Goal: Information Seeking & Learning: Learn about a topic

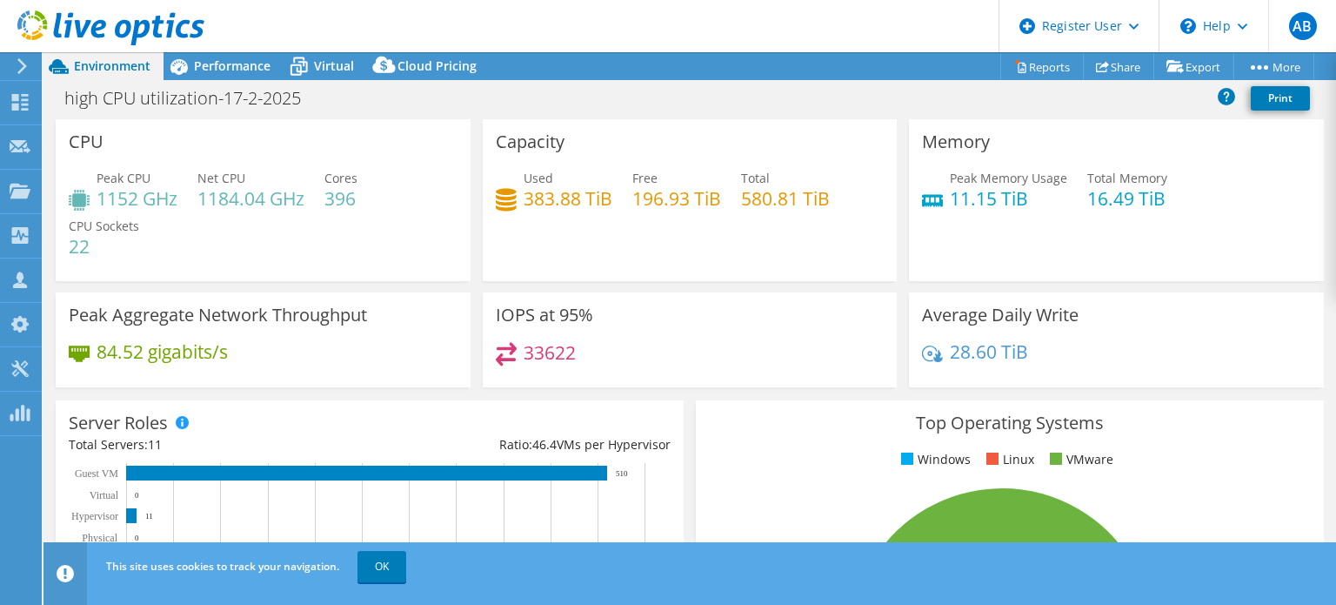
select select "EULondon"
select select "USD"
click at [249, 64] on span "Performance" at bounding box center [232, 65] width 77 height 17
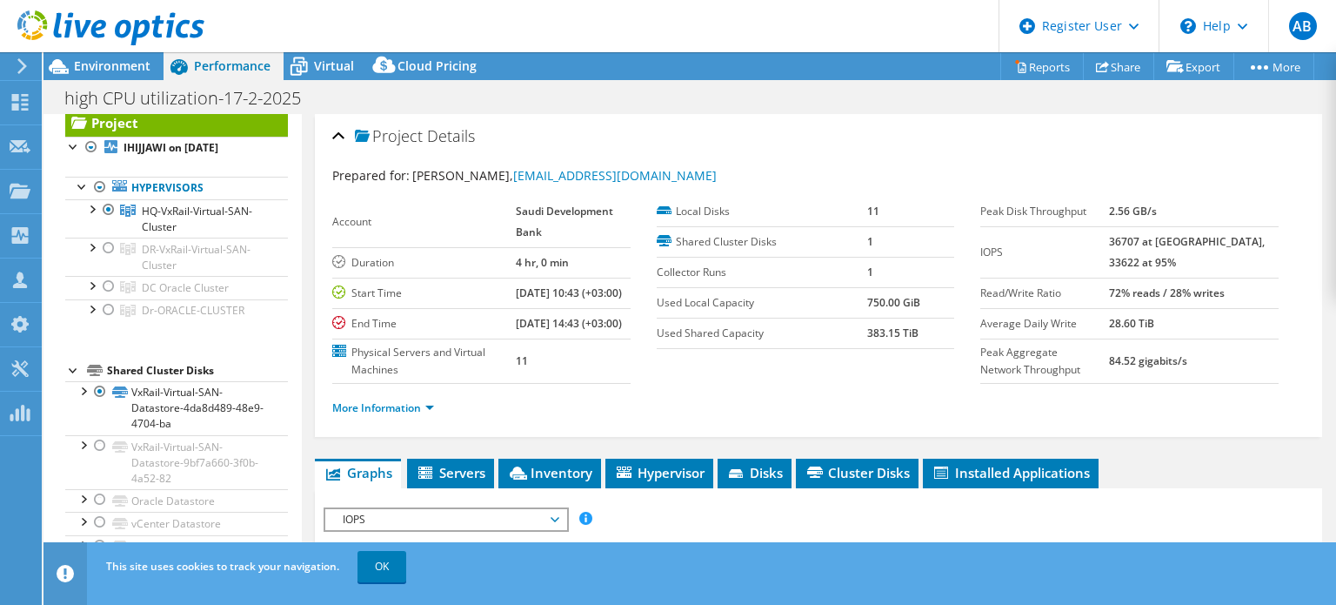
scroll to position [70, 0]
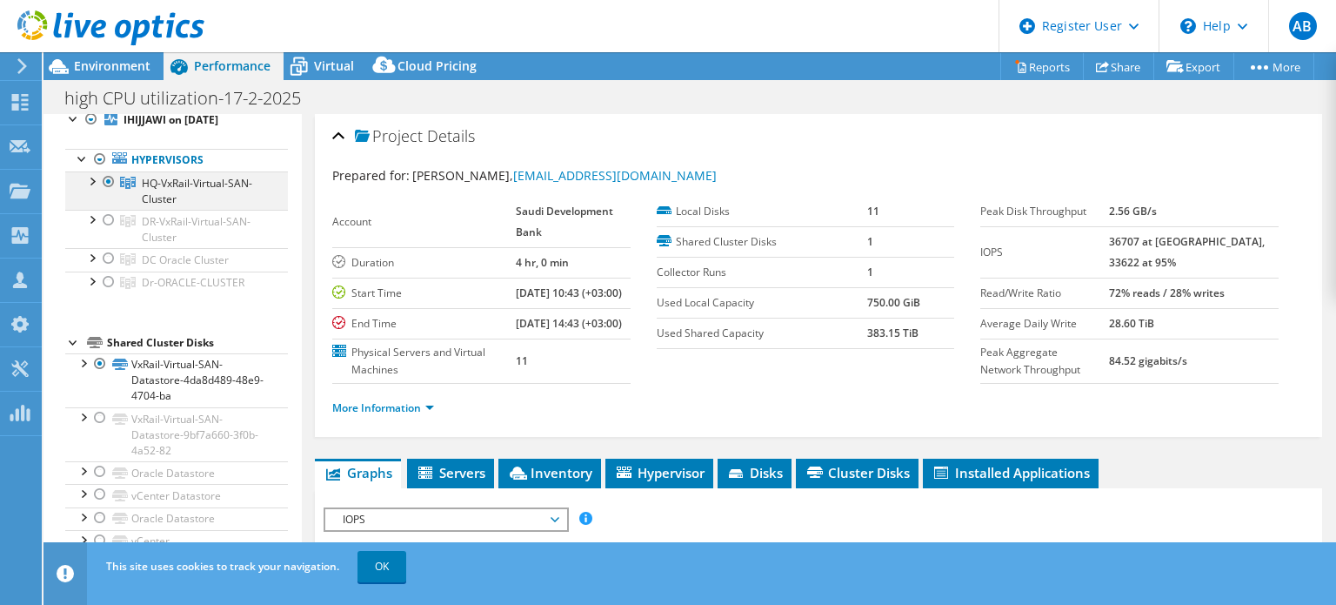
click at [91, 178] on div at bounding box center [91, 179] width 17 height 17
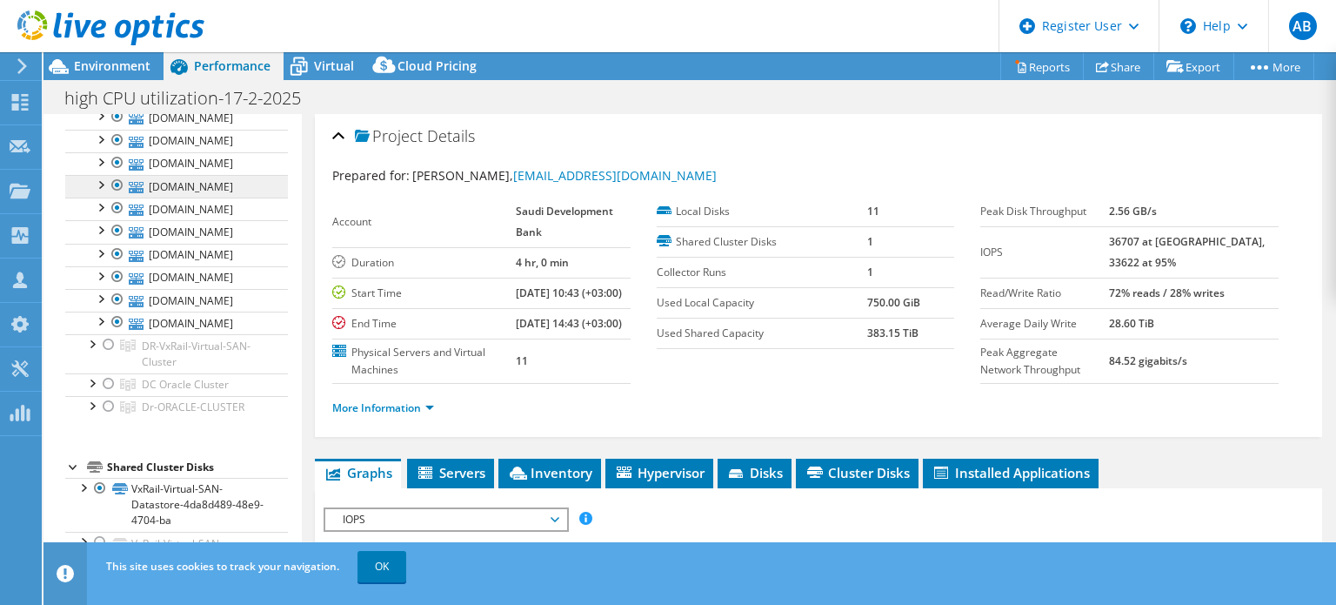
scroll to position [0, 0]
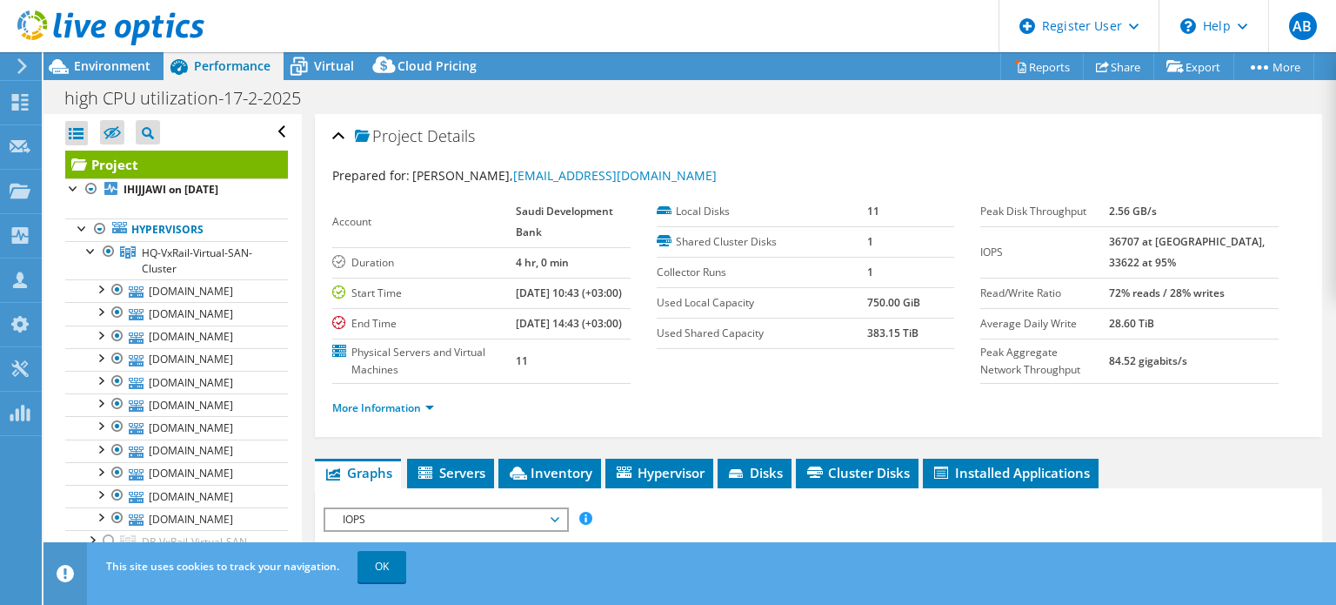
click at [23, 58] on icon at bounding box center [22, 66] width 13 height 16
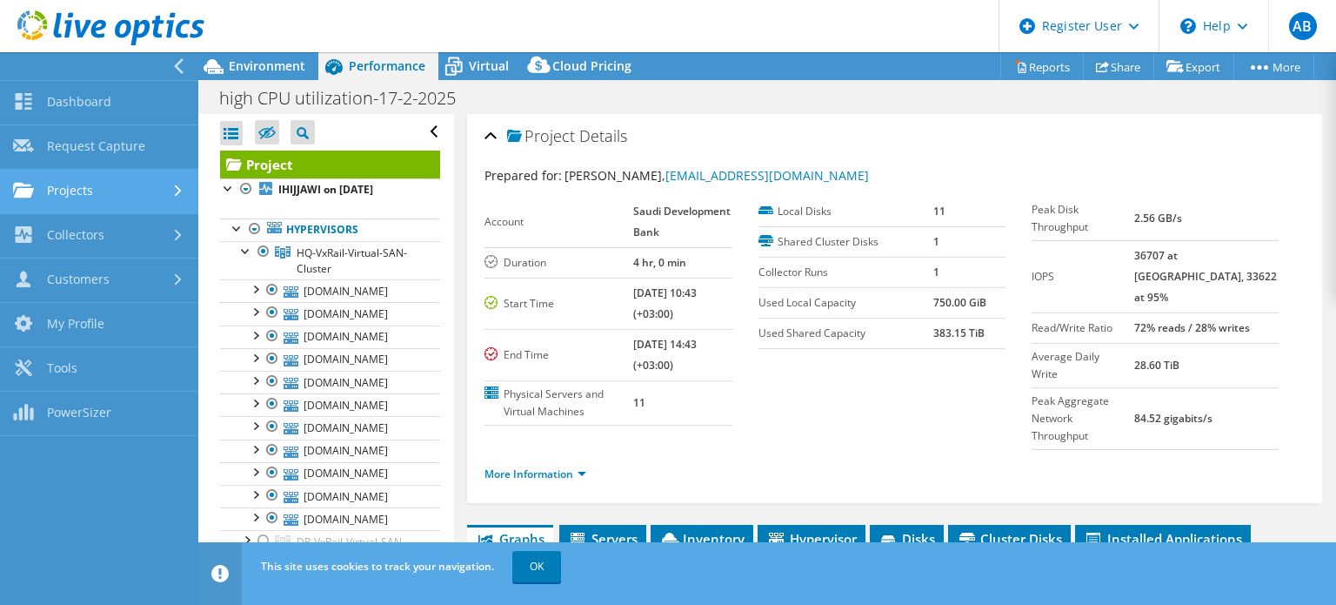
click at [130, 195] on link "Projects" at bounding box center [99, 192] width 198 height 44
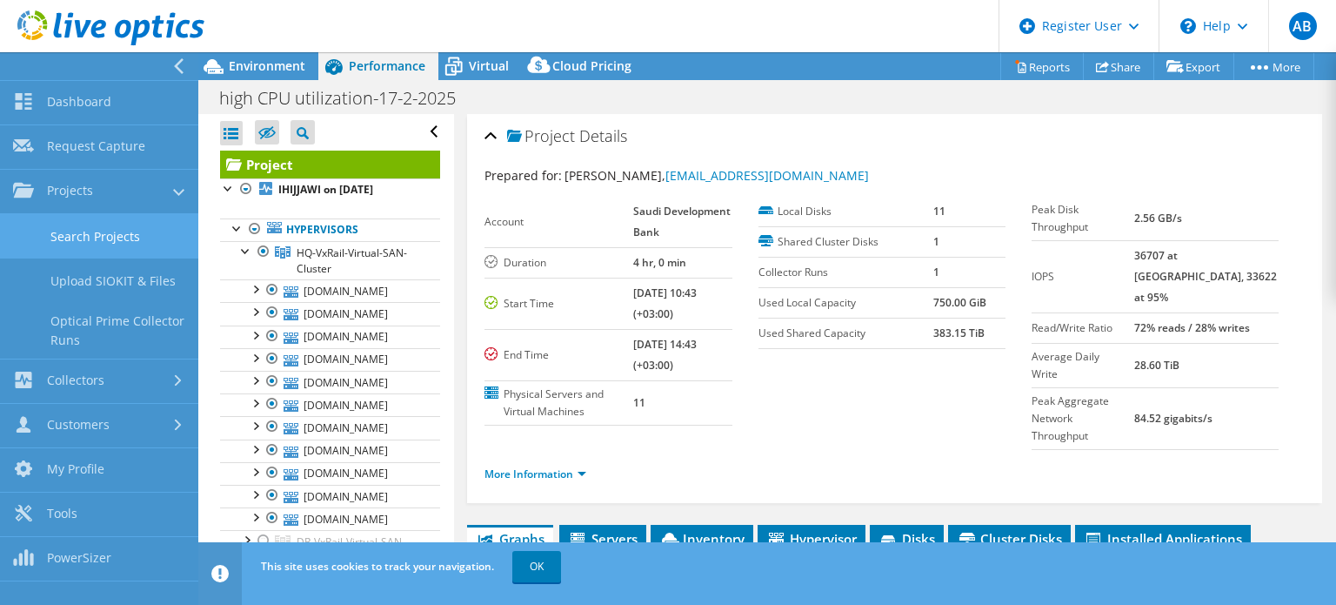
click at [106, 230] on link "Search Projects" at bounding box center [99, 236] width 198 height 44
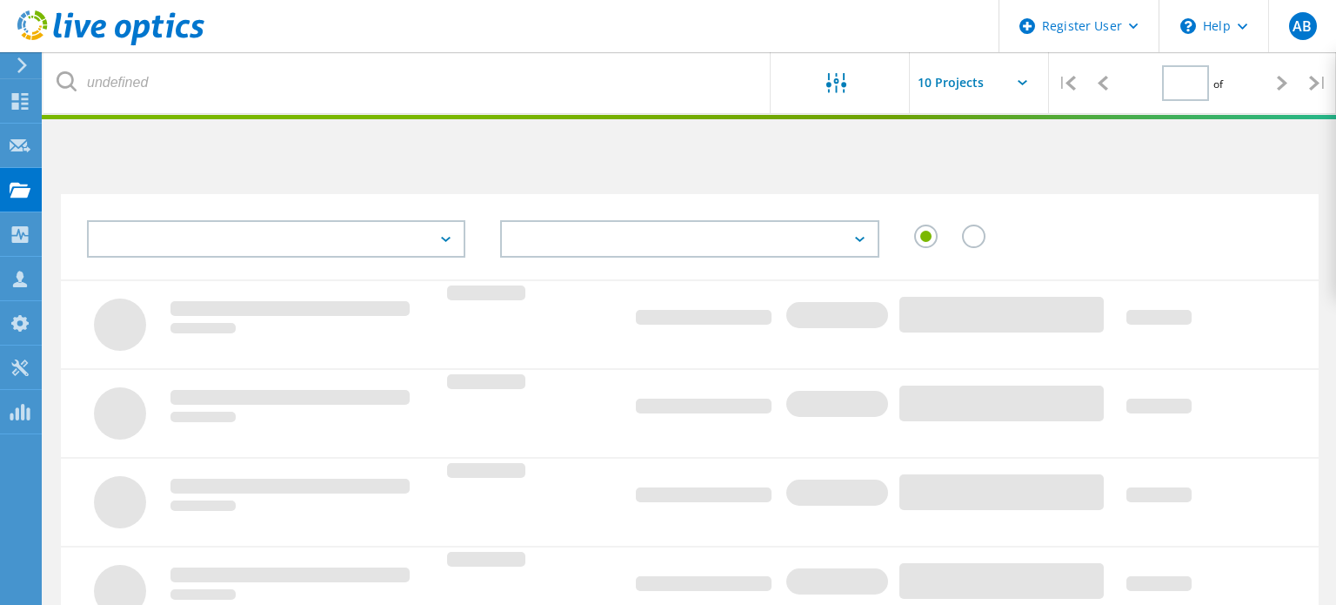
type input "1"
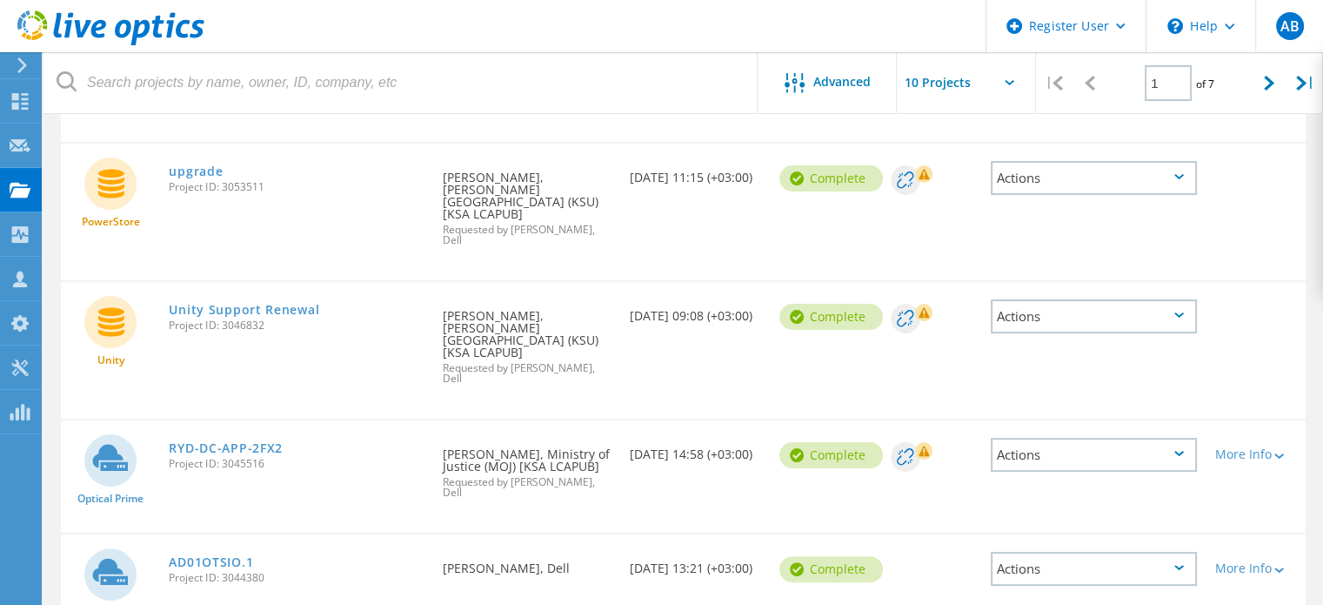
scroll to position [319, 0]
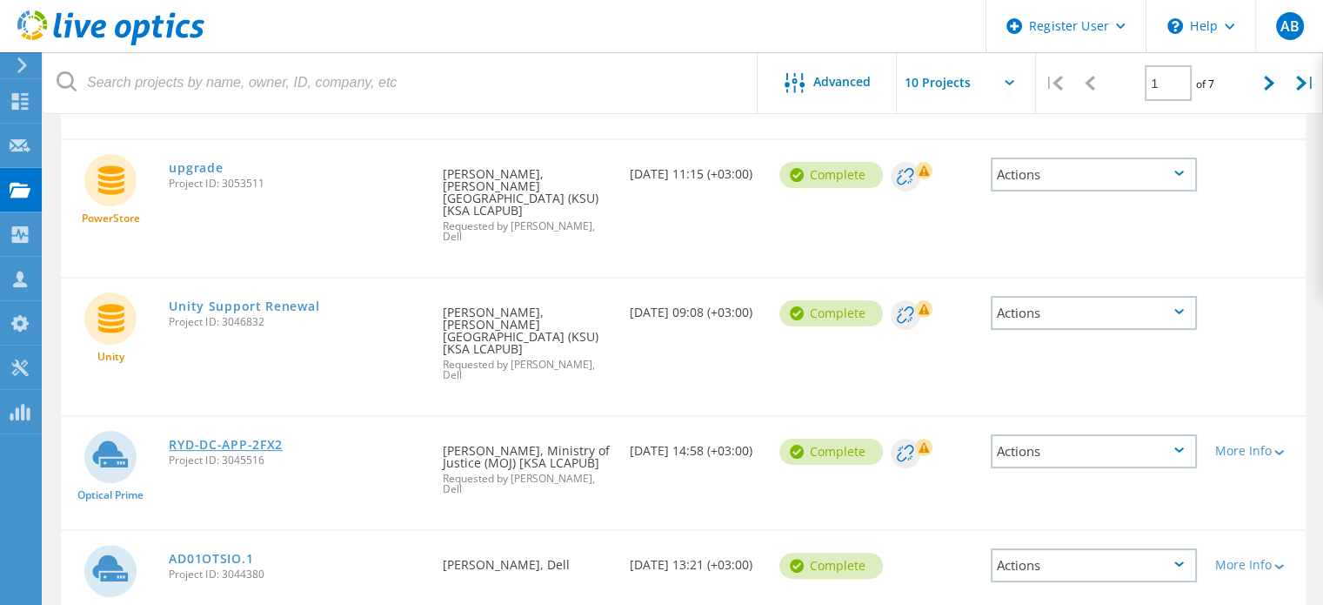
click at [212, 438] on link "RYD-DC-APP-2FX2" at bounding box center [226, 444] width 114 height 12
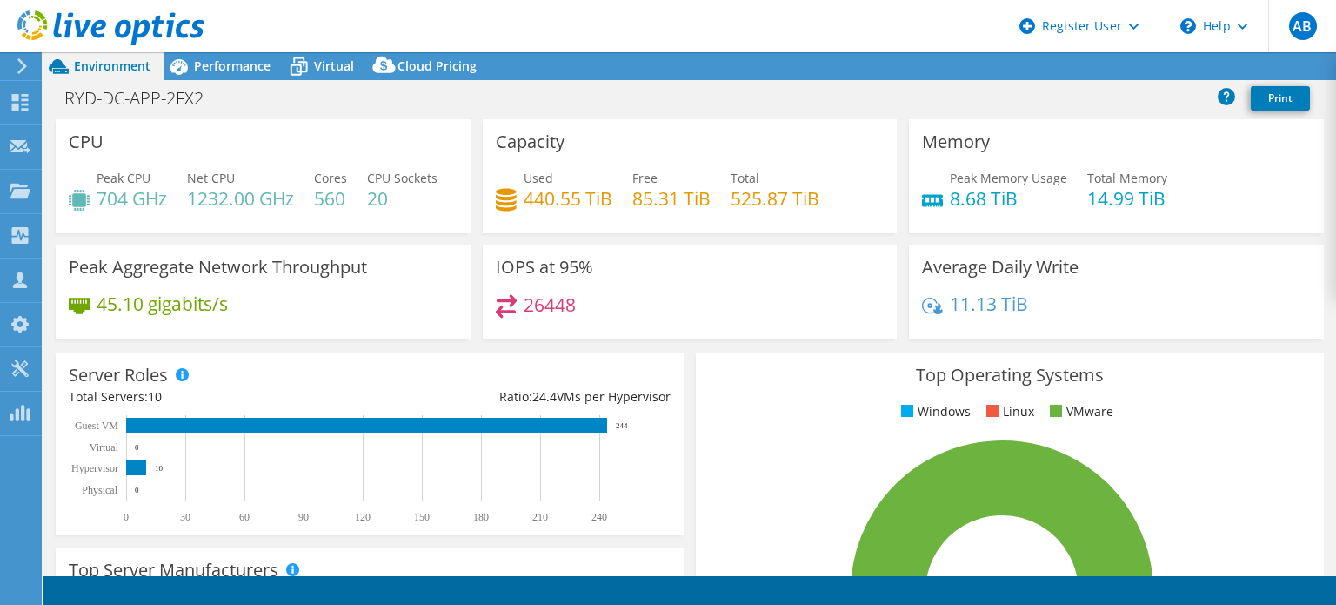
select select "USD"
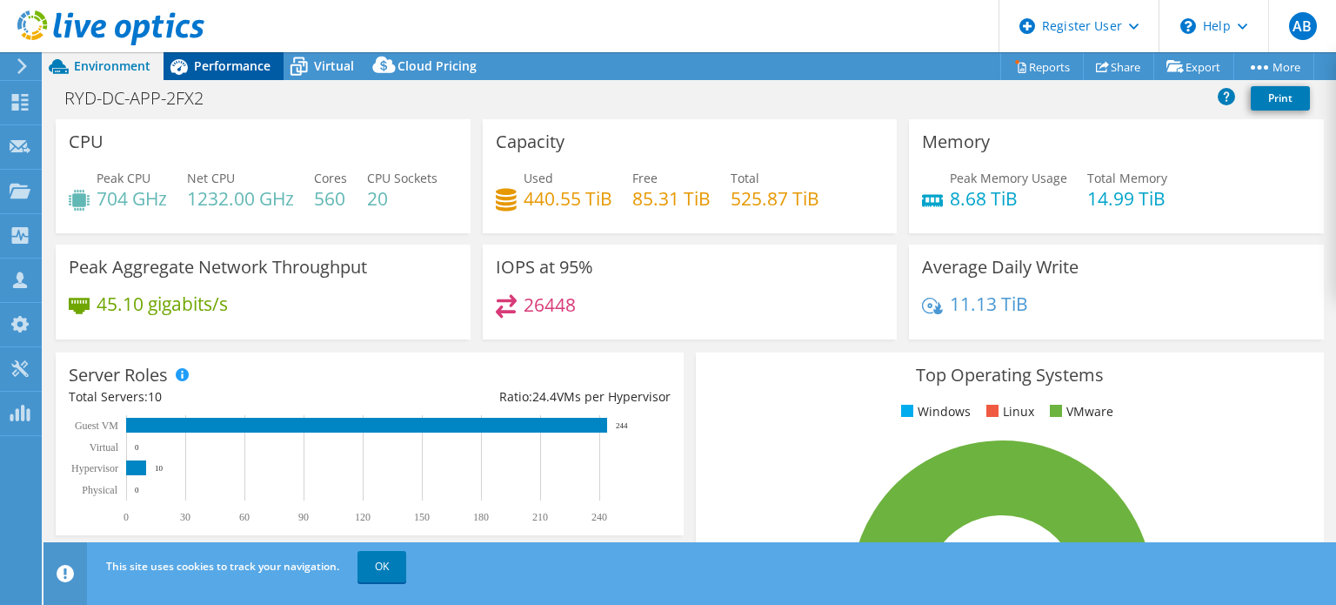
click at [241, 72] on span "Performance" at bounding box center [232, 65] width 77 height 17
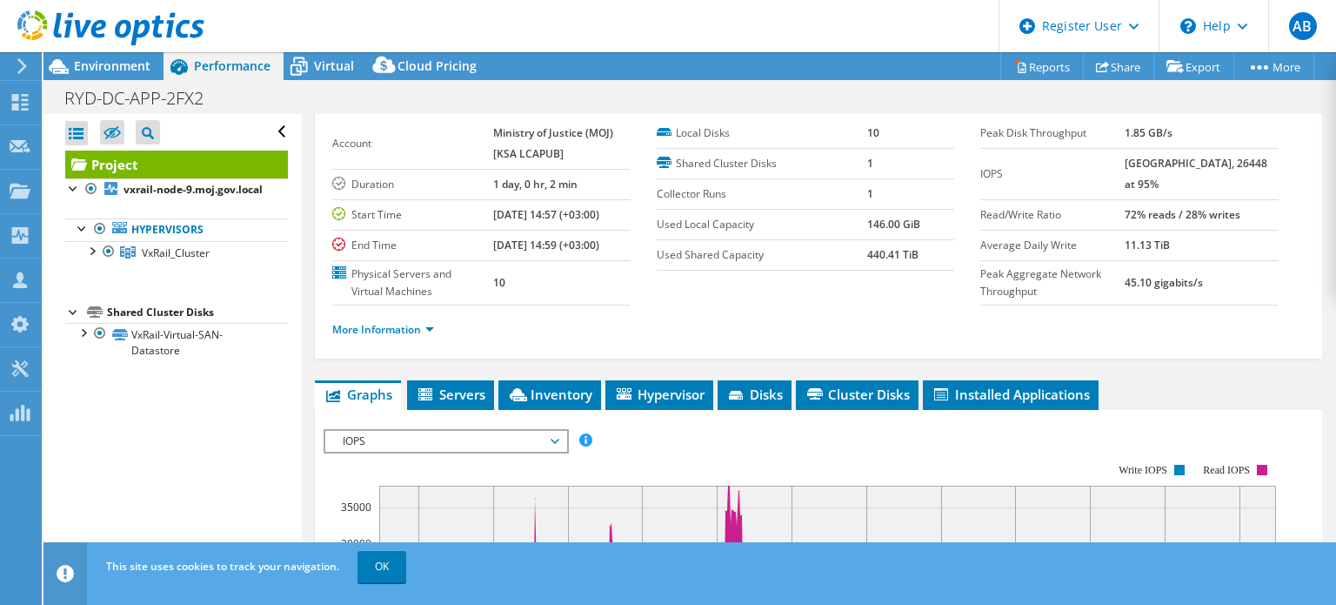
scroll to position [85, 0]
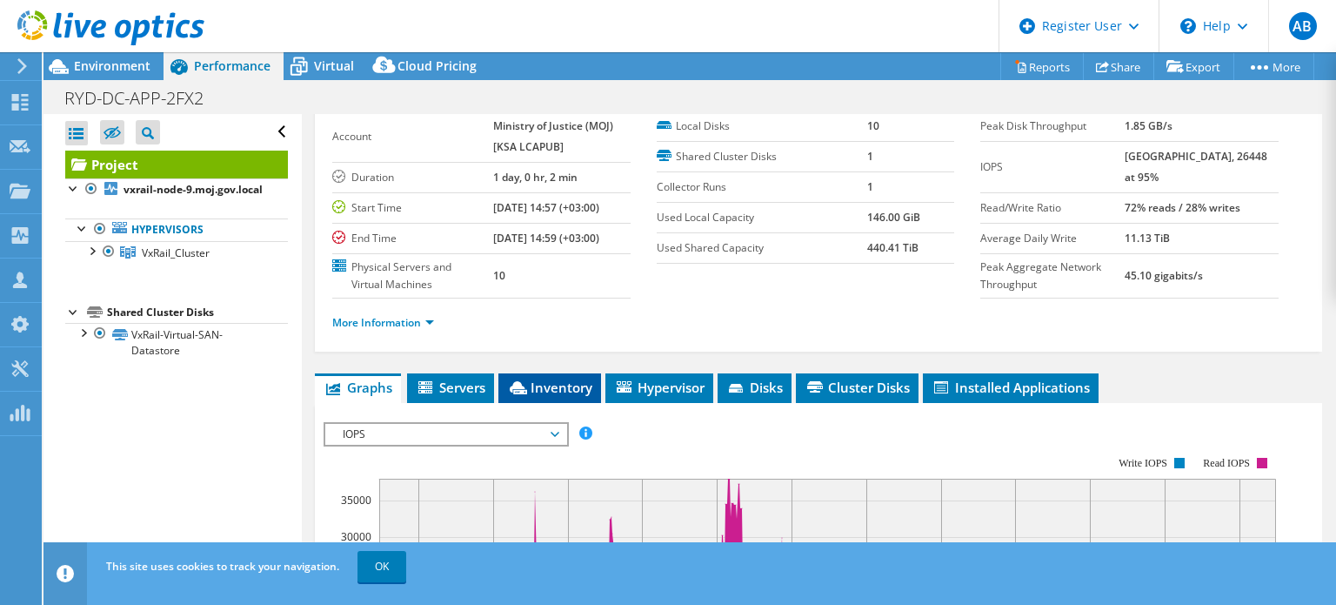
click at [539, 385] on span "Inventory" at bounding box center [549, 386] width 85 height 17
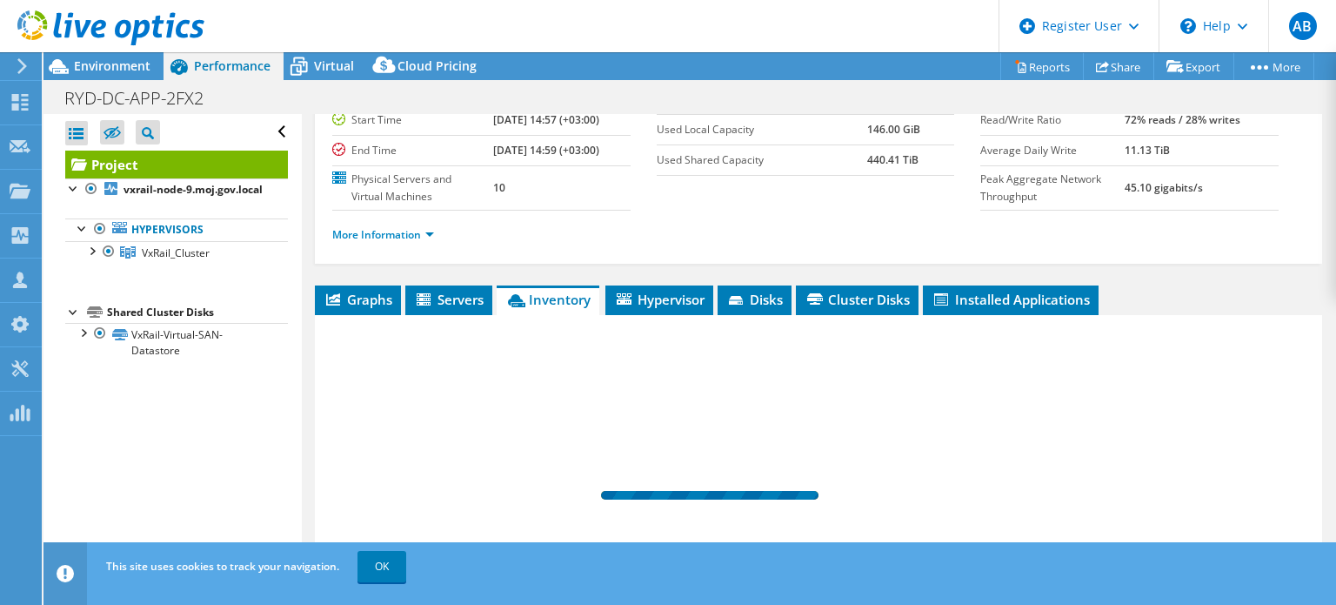
scroll to position [177, 0]
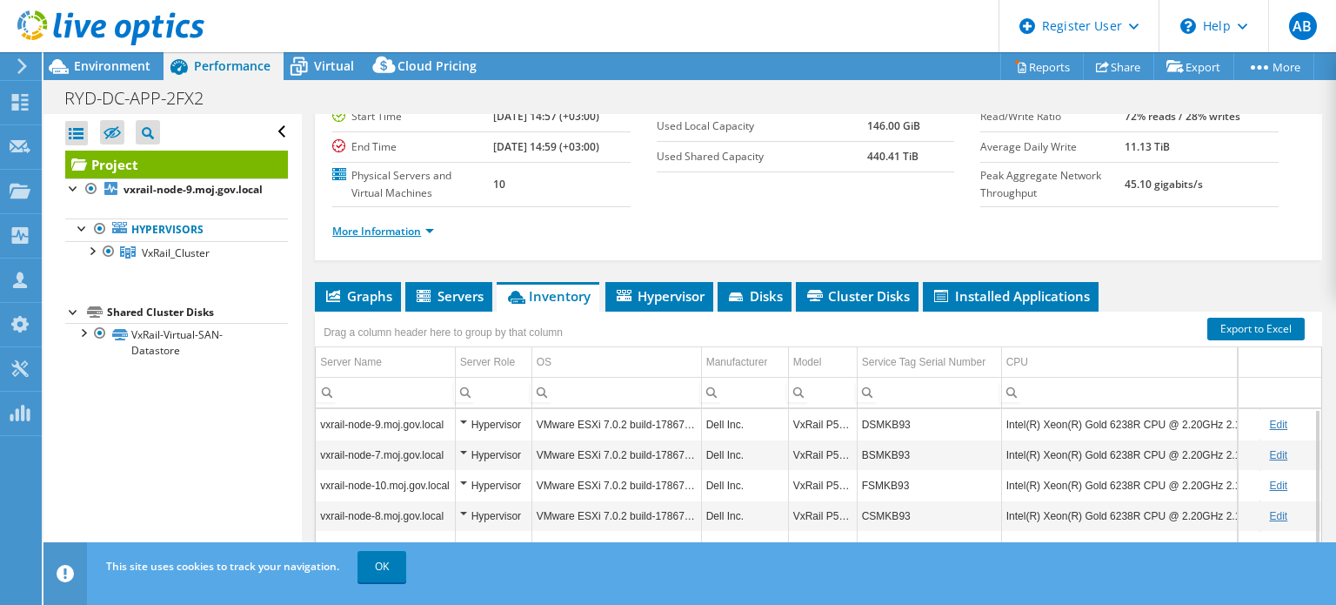
click at [386, 226] on link "More Information" at bounding box center [383, 231] width 102 height 15
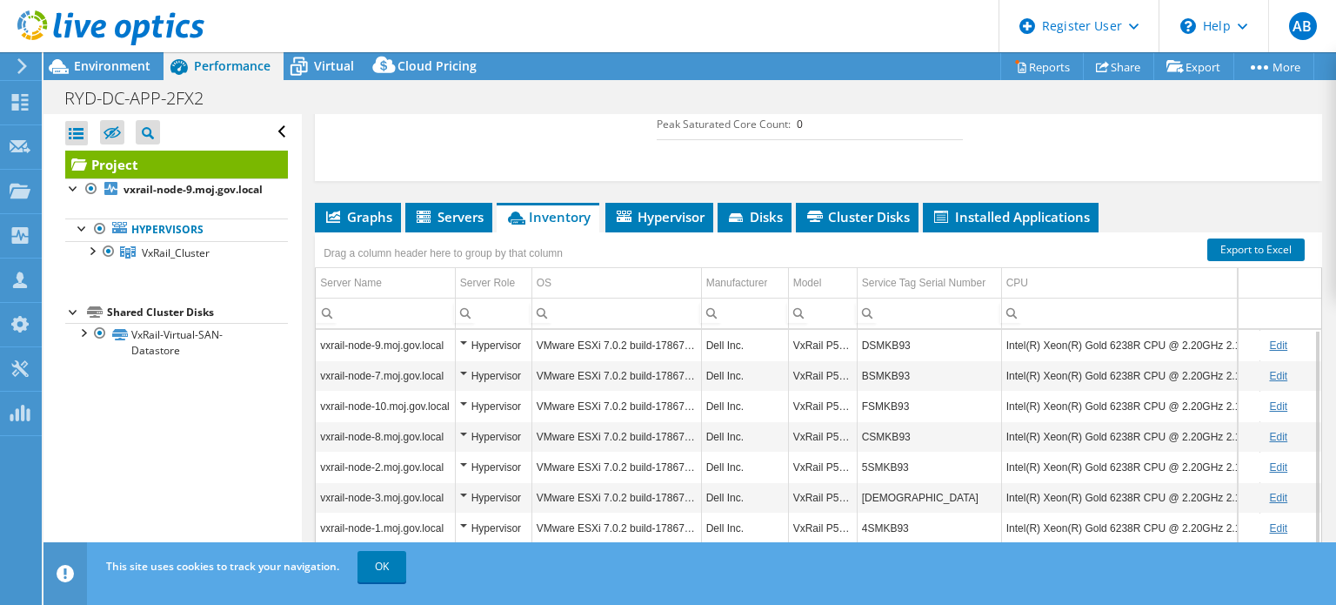
scroll to position [565, 0]
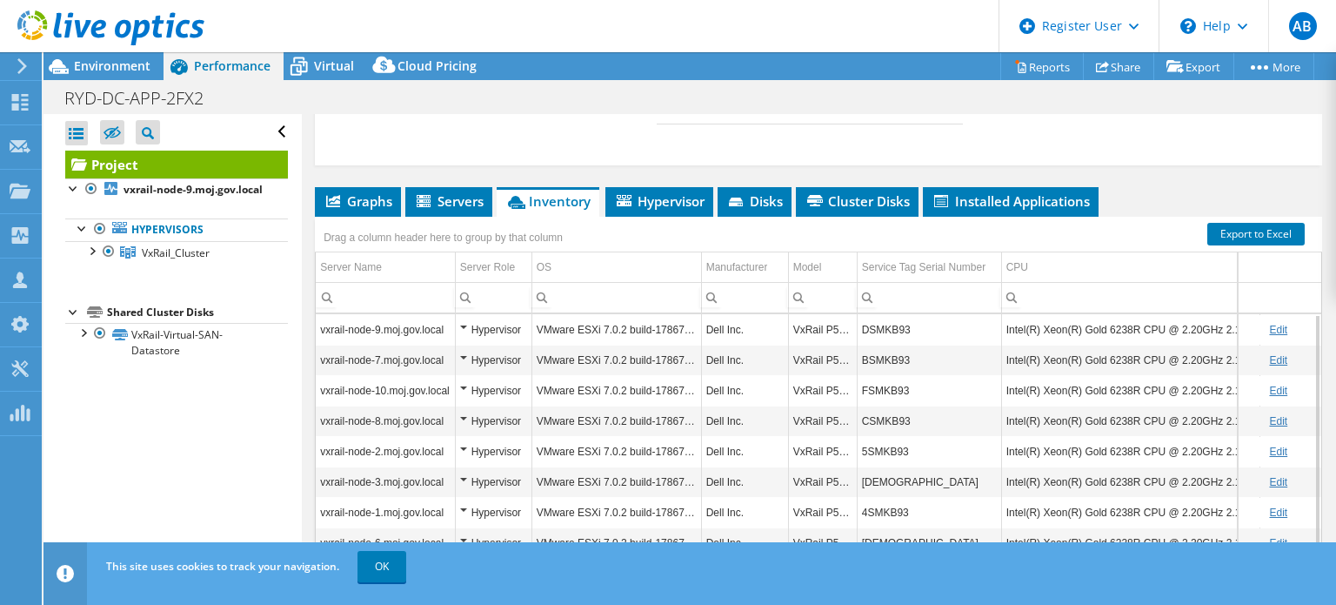
click at [892, 327] on td "DSMKB93" at bounding box center [929, 329] width 144 height 30
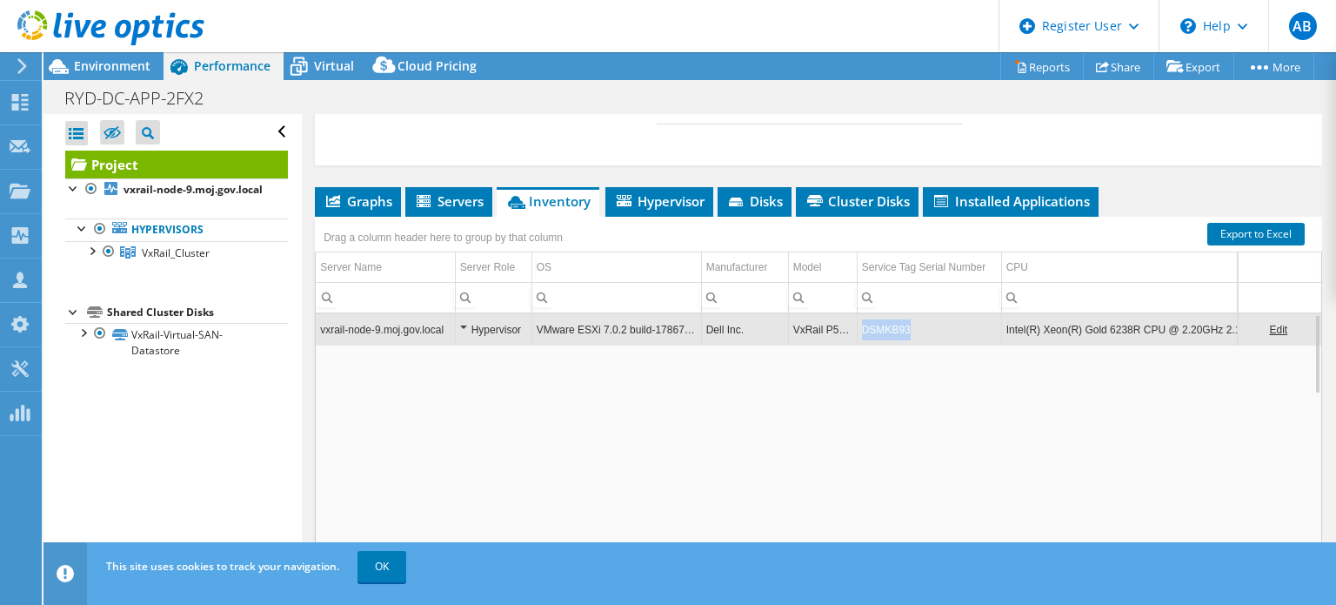
click at [892, 327] on td "DSMKB93" at bounding box center [929, 329] width 144 height 30
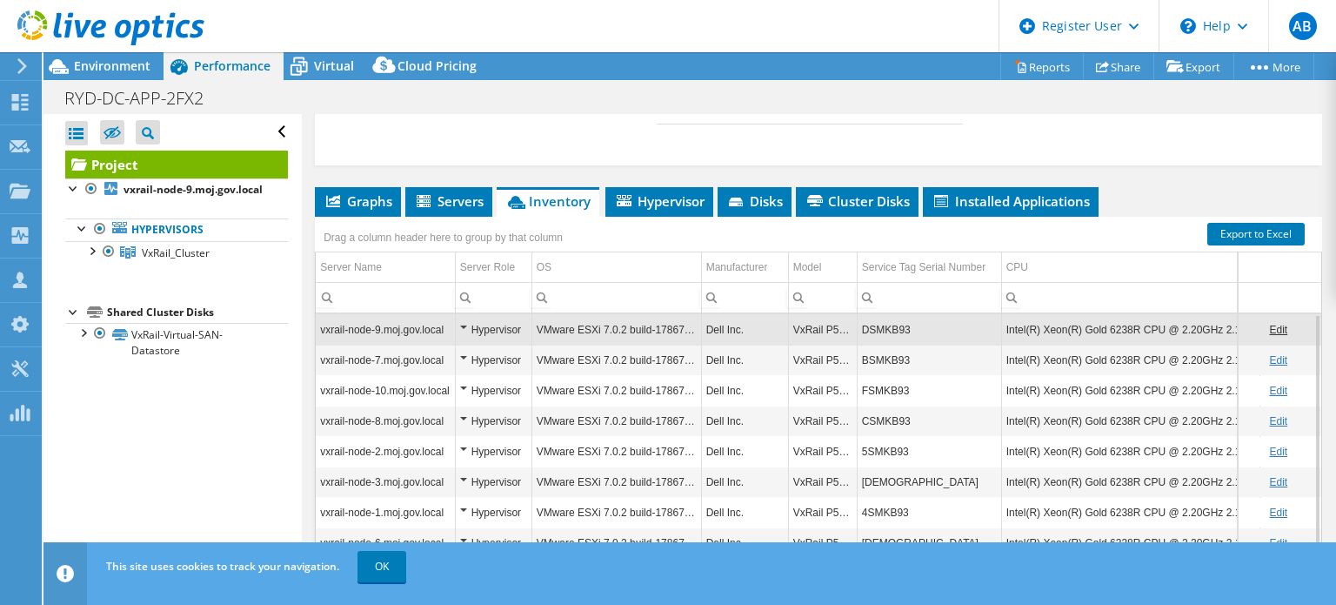
click at [892, 327] on td "DSMKB93" at bounding box center [929, 329] width 144 height 30
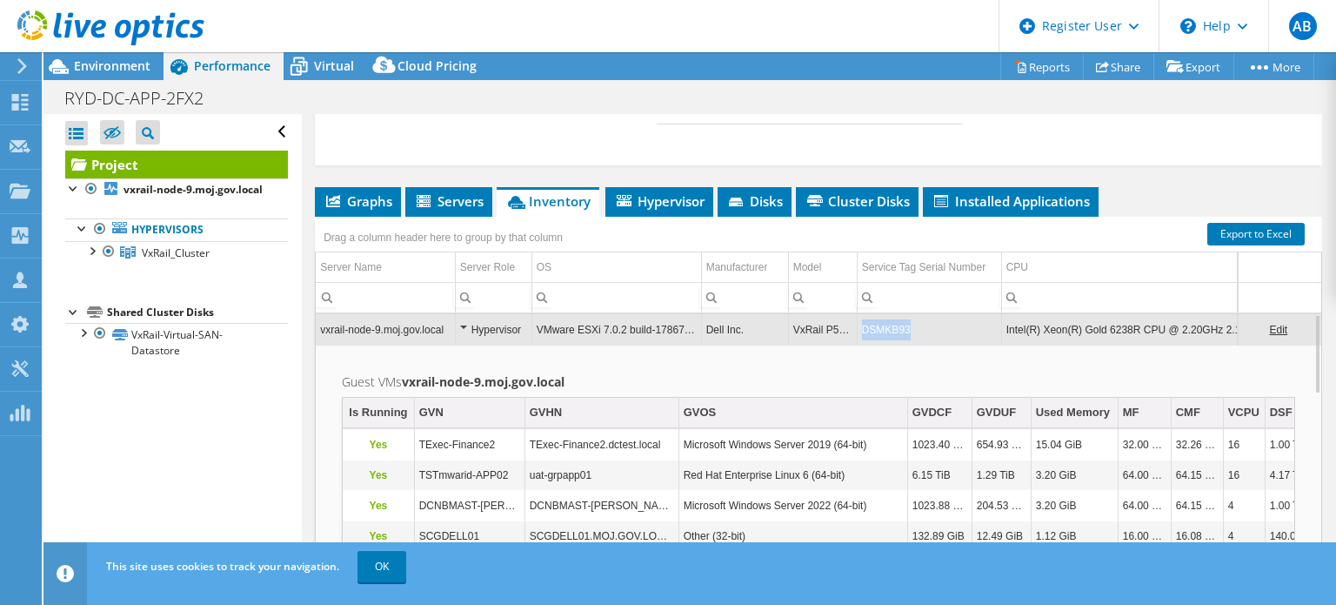
drag, startPoint x: 925, startPoint y: 325, endPoint x: 858, endPoint y: 324, distance: 67.0
click at [858, 324] on td "DSMKB93" at bounding box center [929, 329] width 144 height 30
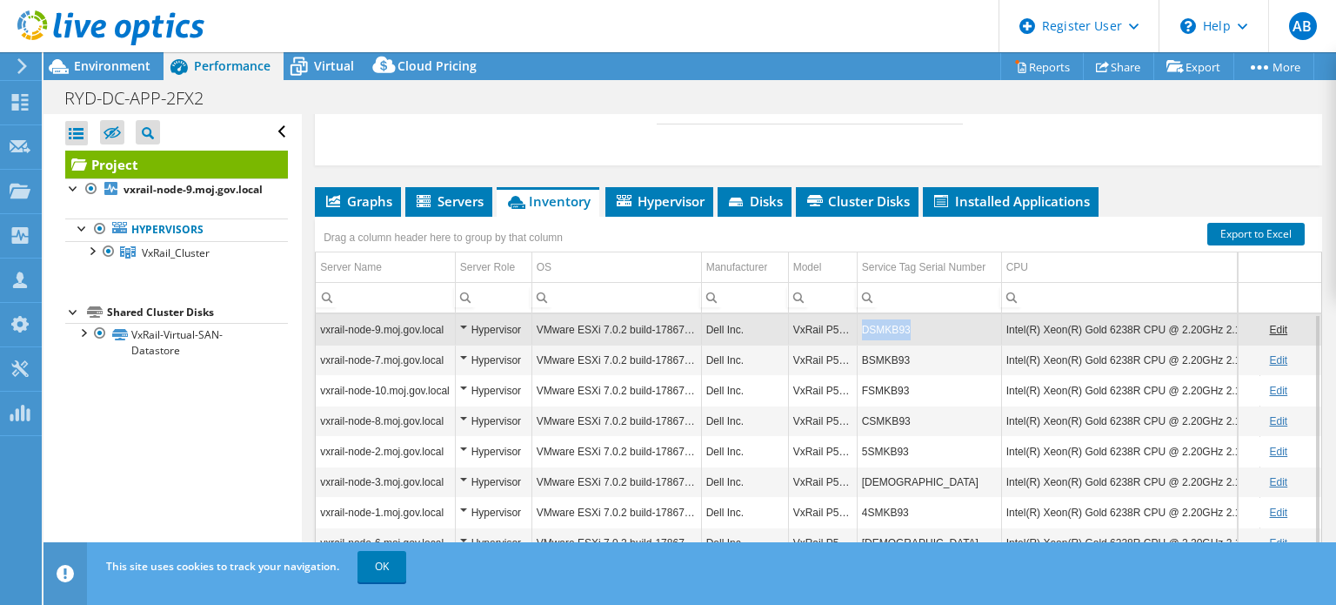
copy td "DSMKB93"
drag, startPoint x: 858, startPoint y: 324, endPoint x: 911, endPoint y: 326, distance: 53.1
click at [911, 326] on td "DSMKB93" at bounding box center [929, 329] width 144 height 30
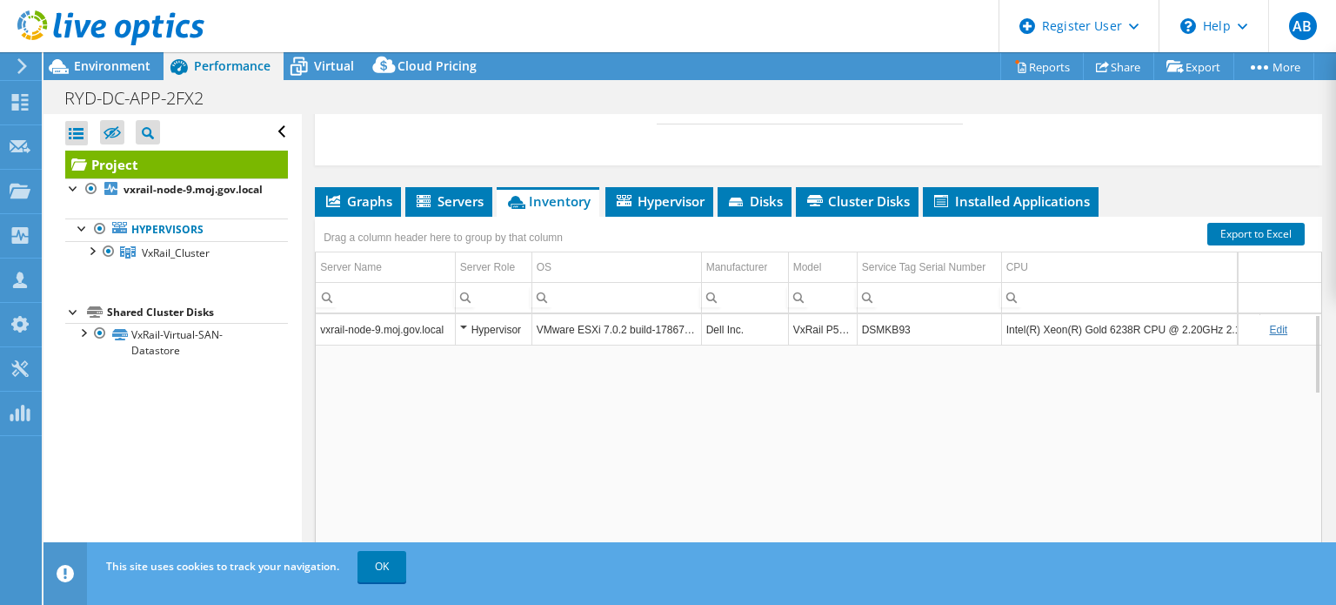
click at [911, 326] on td "DSMKB93" at bounding box center [929, 329] width 144 height 30
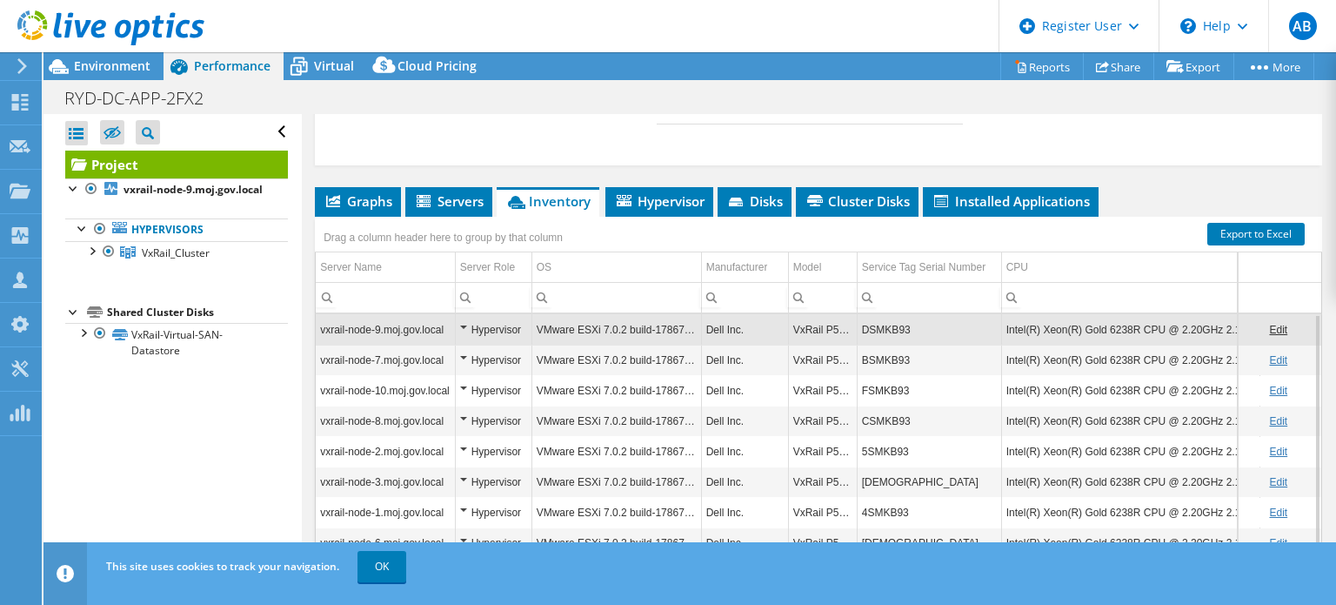
click at [911, 326] on td "DSMKB93" at bounding box center [929, 329] width 144 height 30
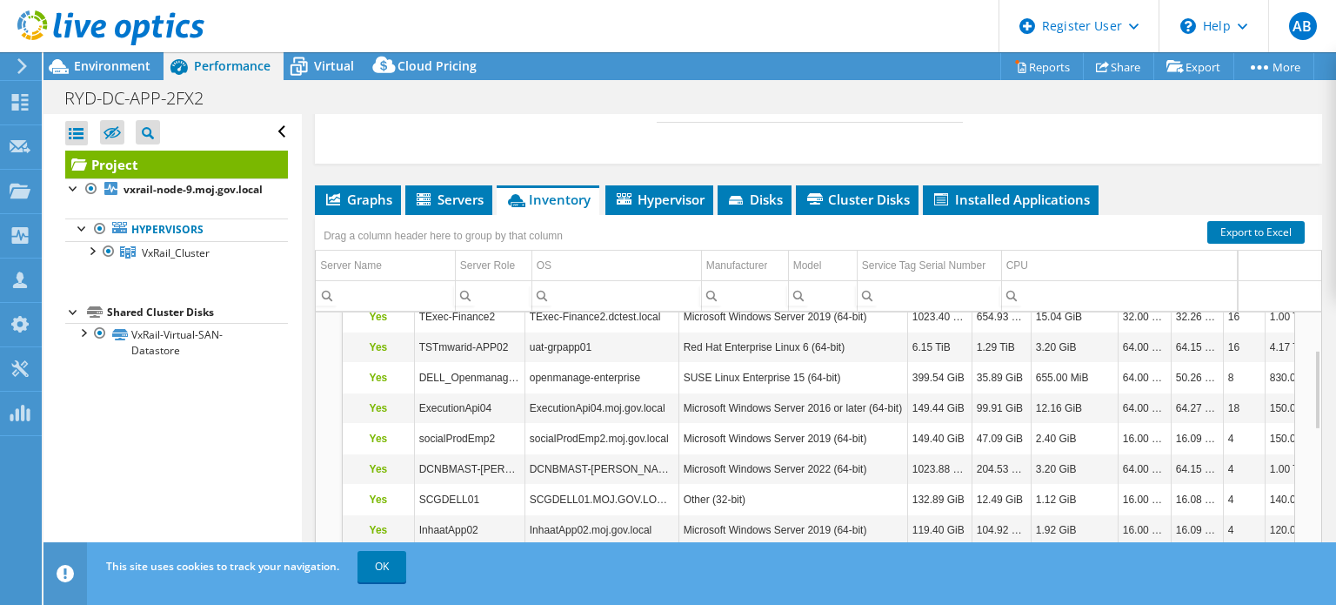
scroll to position [125, 0]
click at [665, 191] on span "Hypervisor" at bounding box center [659, 198] width 90 height 17
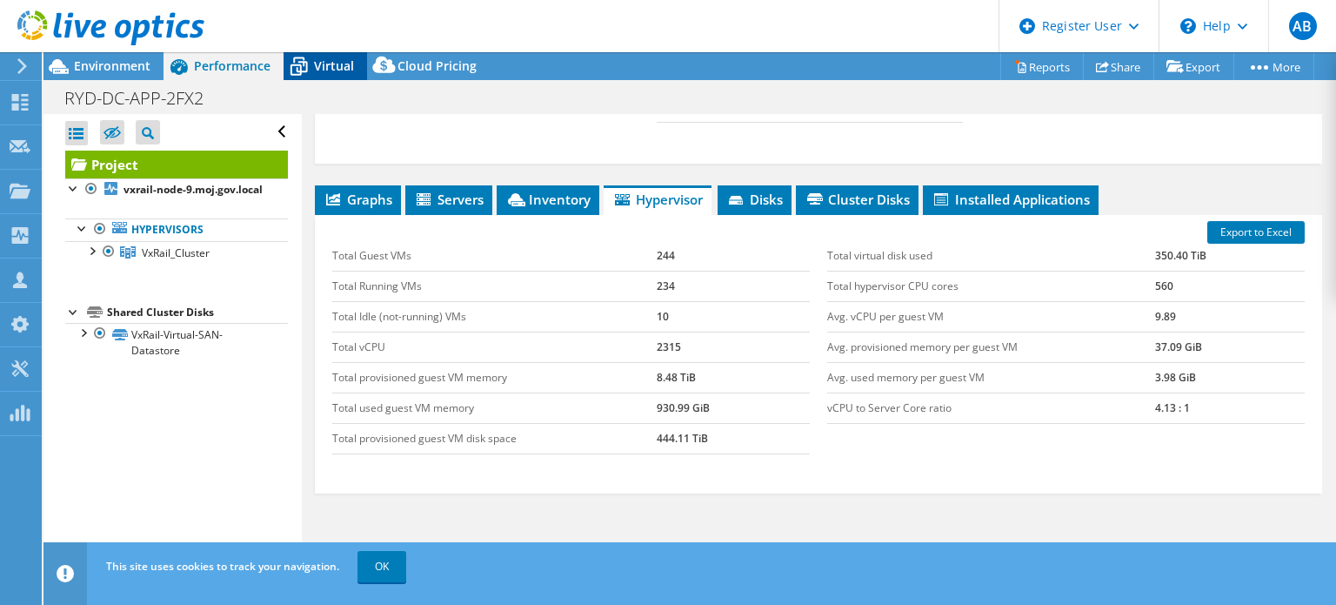
click at [311, 77] on icon at bounding box center [299, 66] width 30 height 30
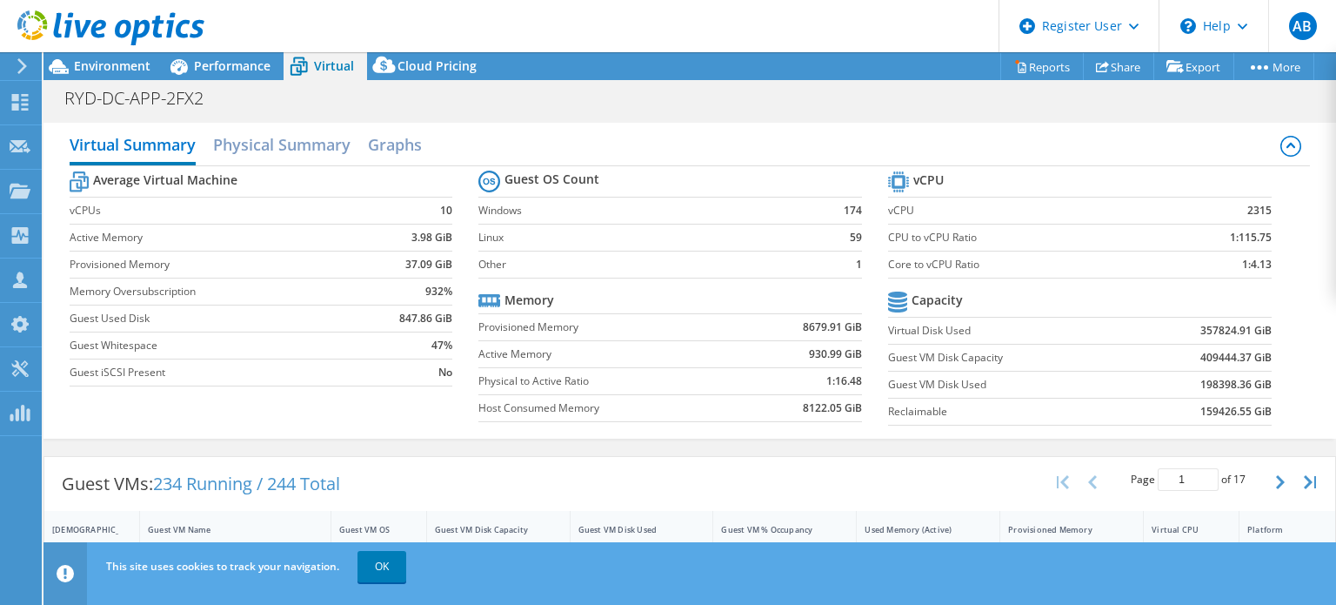
scroll to position [643, 0]
click at [324, 156] on h2 "Physical Summary" at bounding box center [281, 146] width 137 height 38
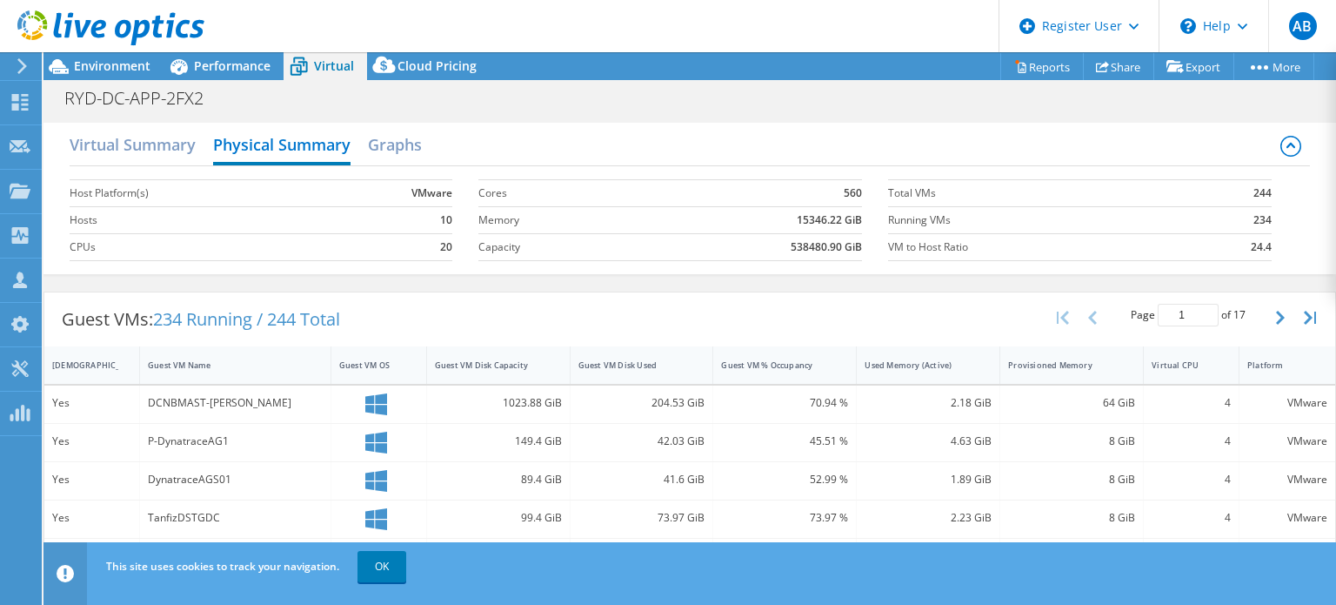
scroll to position [587, 0]
click at [678, 260] on section "Cores 560 Memory 15346.22 GiB Capacity 538480.90 GiB" at bounding box center [683, 219] width 410 height 99
click at [125, 62] on span "Environment" at bounding box center [112, 65] width 77 height 17
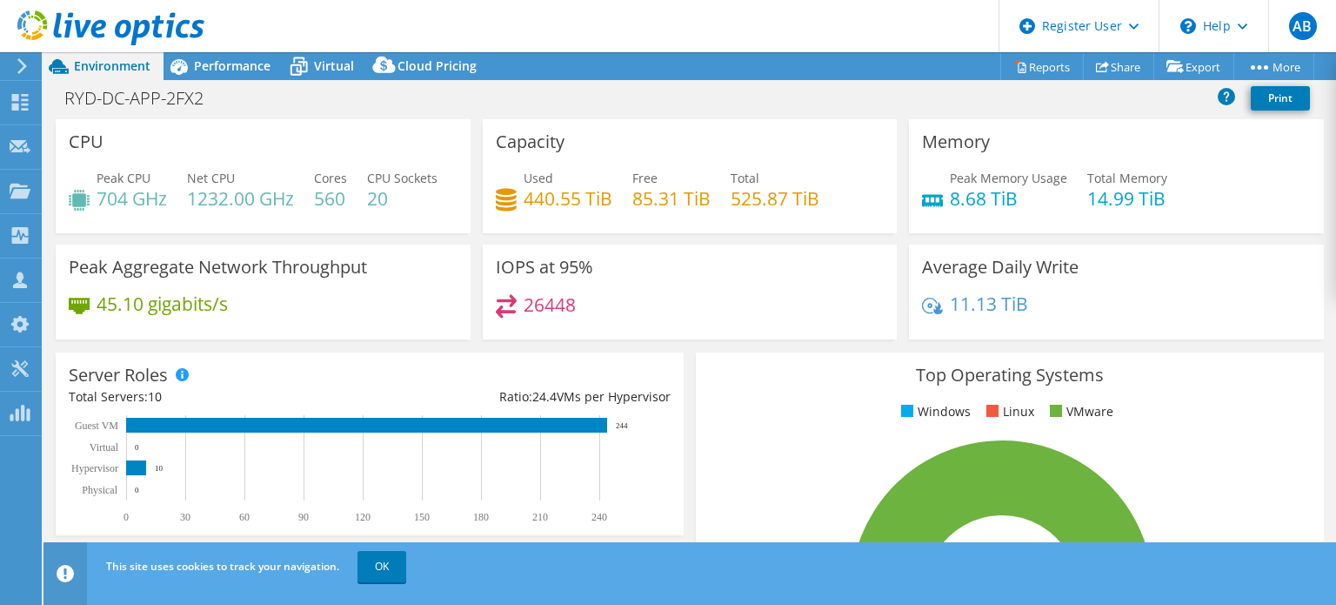
click at [814, 231] on div "Capacity Used 440.55 TiB Free 85.31 TiB Total 525.87 TiB" at bounding box center [690, 176] width 415 height 114
click at [214, 56] on div "Performance" at bounding box center [224, 66] width 120 height 28
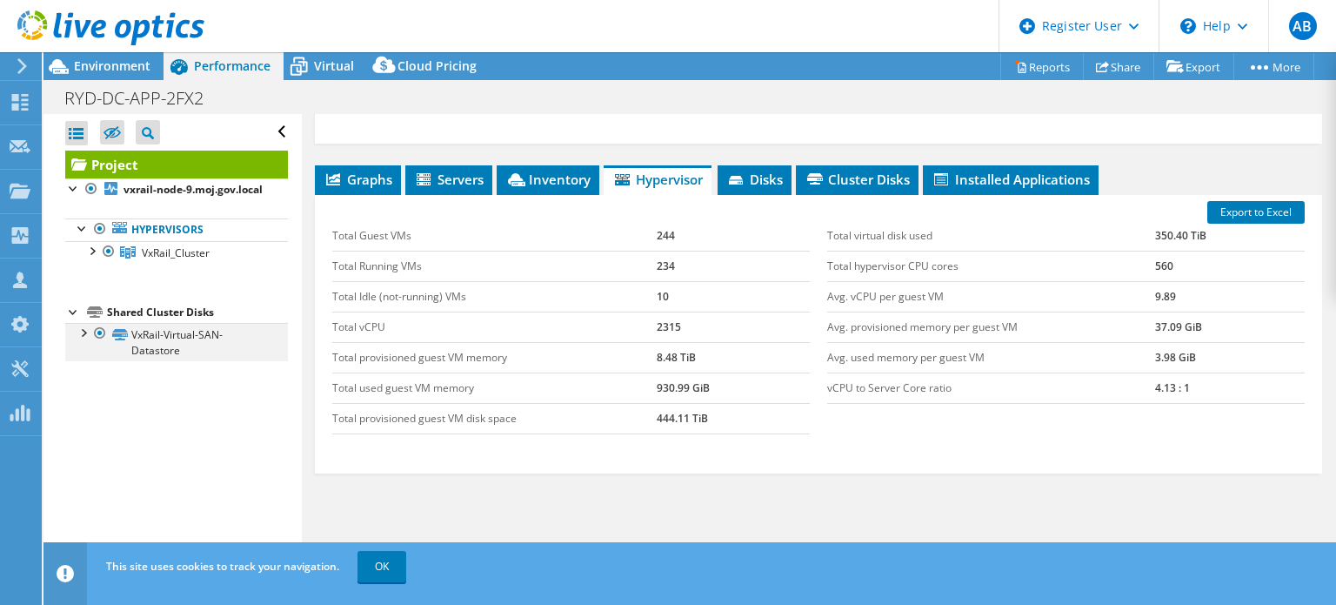
click at [81, 340] on div at bounding box center [82, 331] width 17 height 17
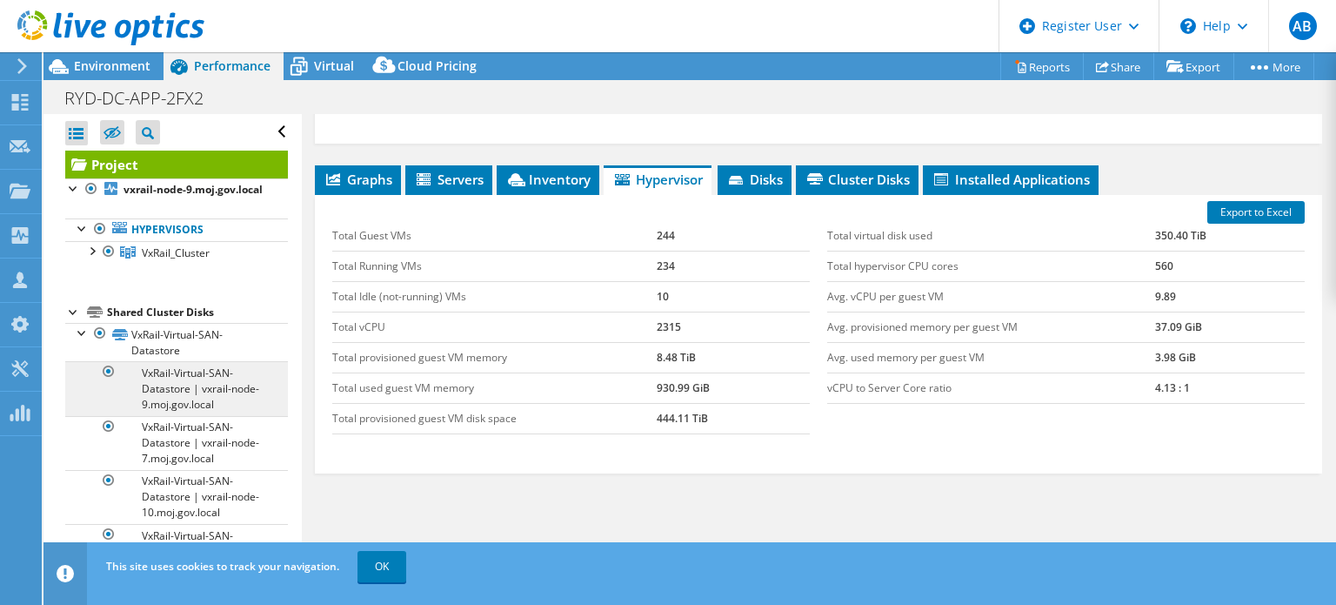
scroll to position [0, 0]
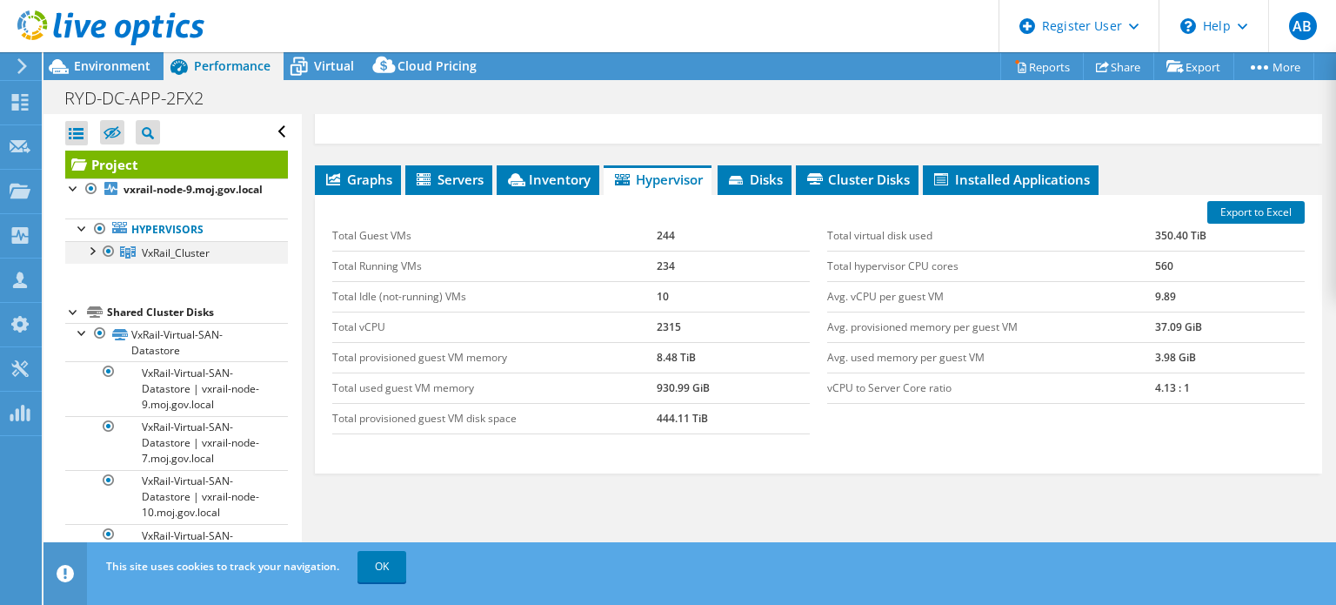
click at [90, 258] on div at bounding box center [91, 249] width 17 height 17
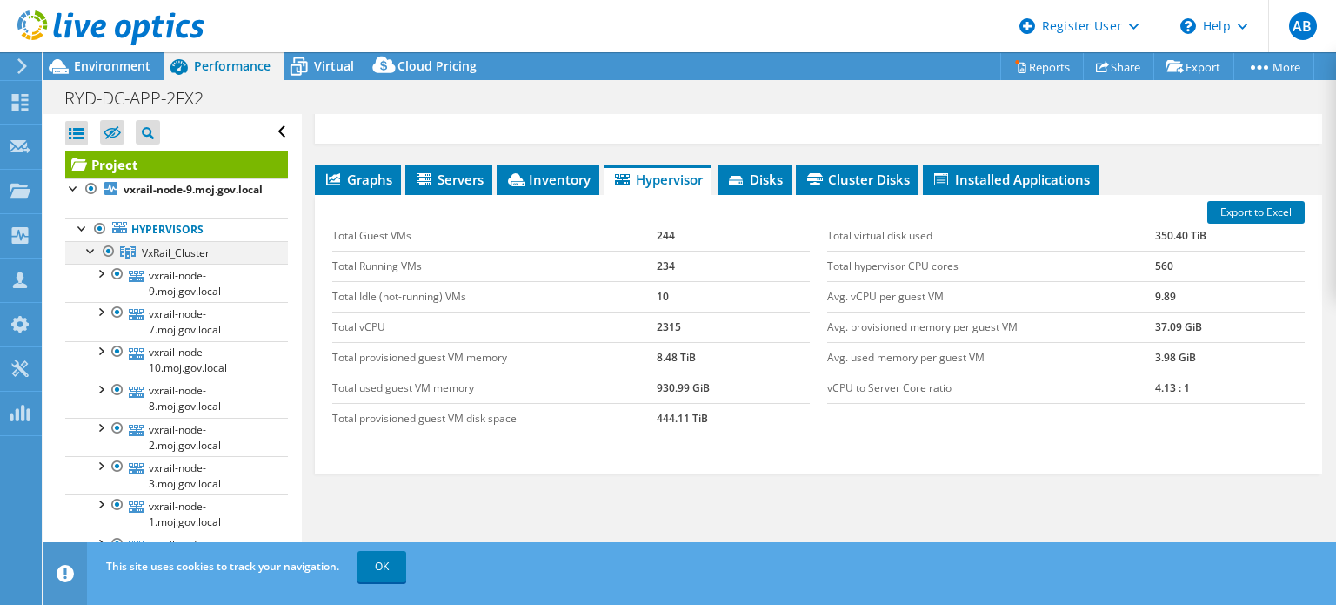
click at [90, 258] on div at bounding box center [91, 249] width 17 height 17
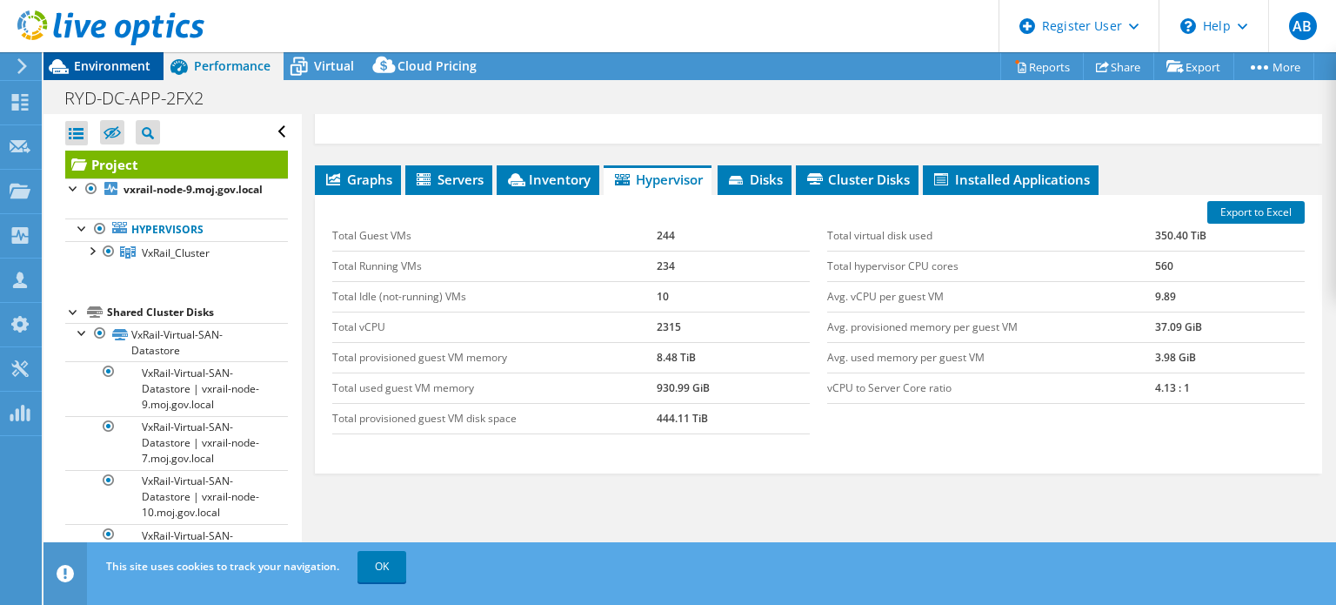
click at [90, 63] on span "Environment" at bounding box center [112, 65] width 77 height 17
